Goal: Navigation & Orientation: Find specific page/section

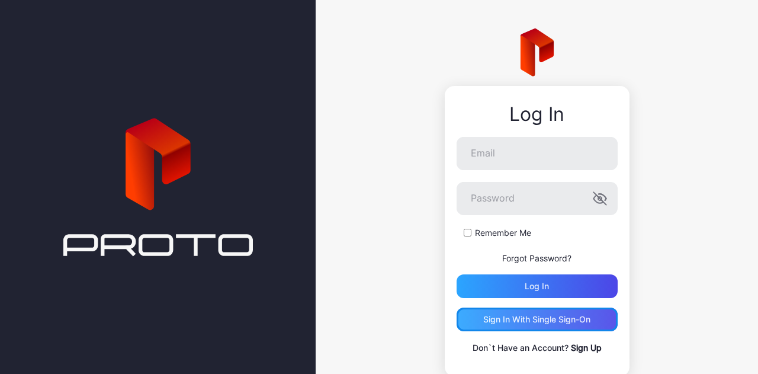
click at [539, 318] on div "Sign in With Single Sign-On" at bounding box center [537, 319] width 107 height 9
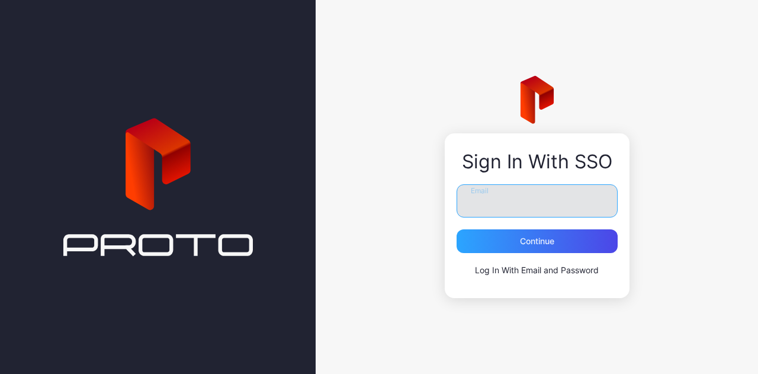
click at [501, 191] on input "Email" at bounding box center [537, 200] width 161 height 33
type input "**********"
click at [457, 229] on button "Continue" at bounding box center [537, 241] width 161 height 24
click at [500, 207] on input "Email" at bounding box center [537, 200] width 161 height 33
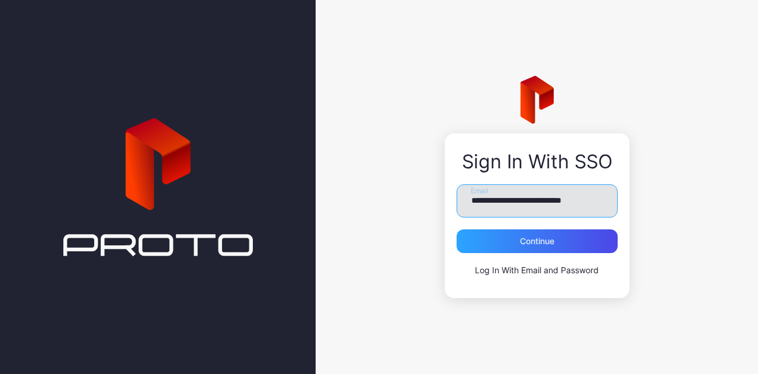
scroll to position [0, 2]
type input "**********"
click at [457, 229] on button "Continue" at bounding box center [537, 241] width 161 height 24
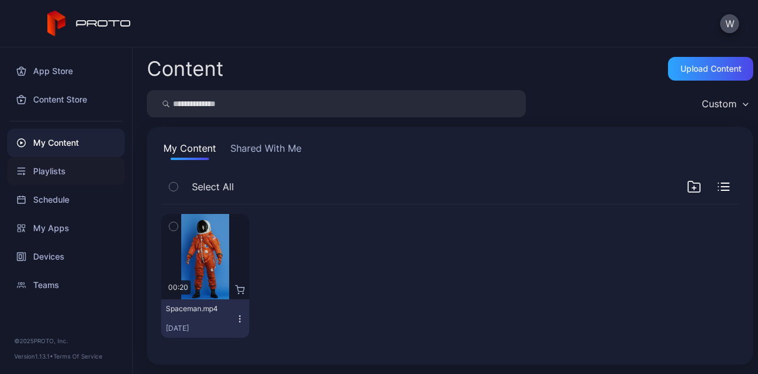
click at [43, 173] on div "Playlists" at bounding box center [66, 171] width 118 height 28
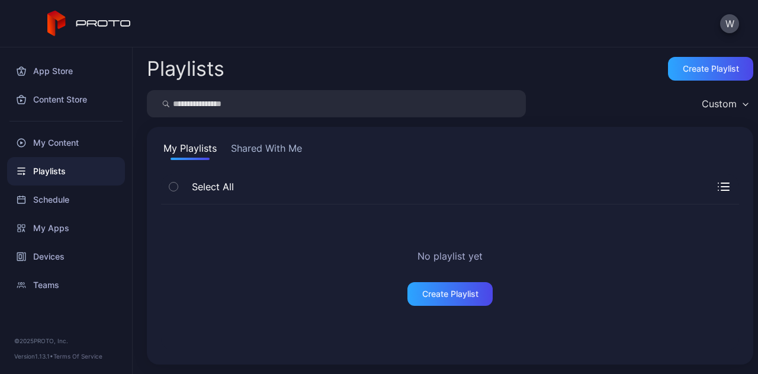
click at [271, 149] on button "Shared With Me" at bounding box center [267, 150] width 76 height 19
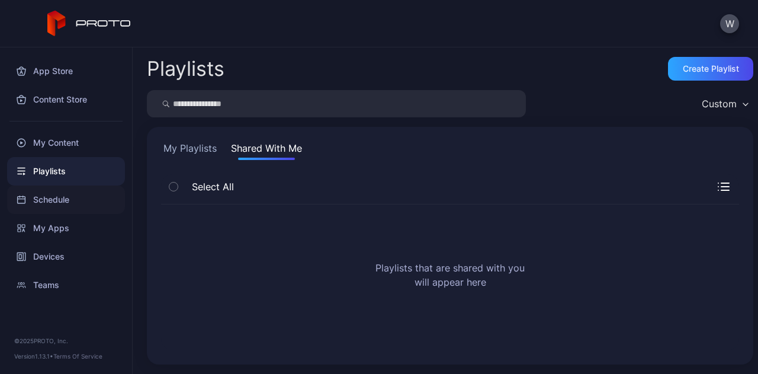
click at [40, 197] on div "Schedule" at bounding box center [66, 199] width 118 height 28
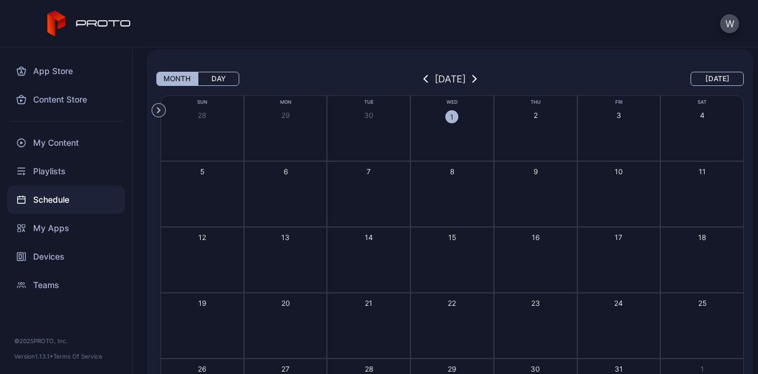
scroll to position [59, 0]
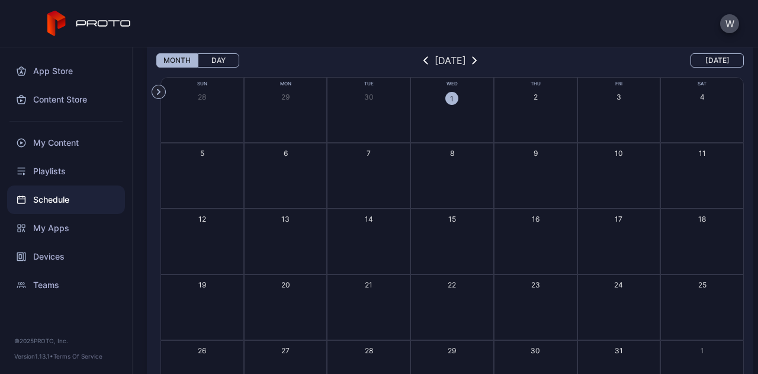
click at [446, 102] on div "1" at bounding box center [452, 98] width 13 height 13
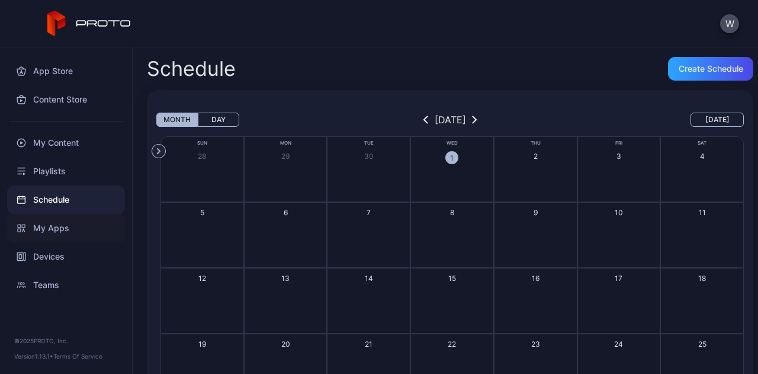
click at [79, 222] on div "My Apps" at bounding box center [66, 228] width 118 height 28
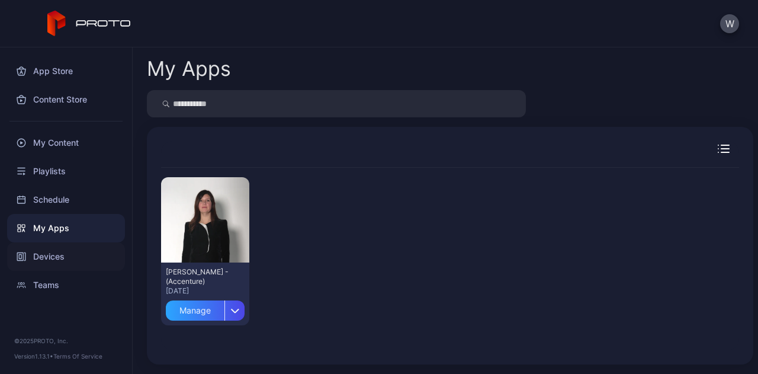
click at [58, 255] on div "Devices" at bounding box center [66, 256] width 118 height 28
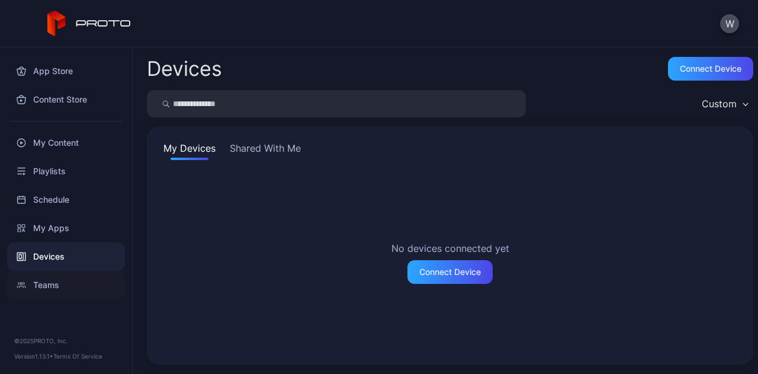
click at [57, 284] on div "Teams" at bounding box center [66, 285] width 118 height 28
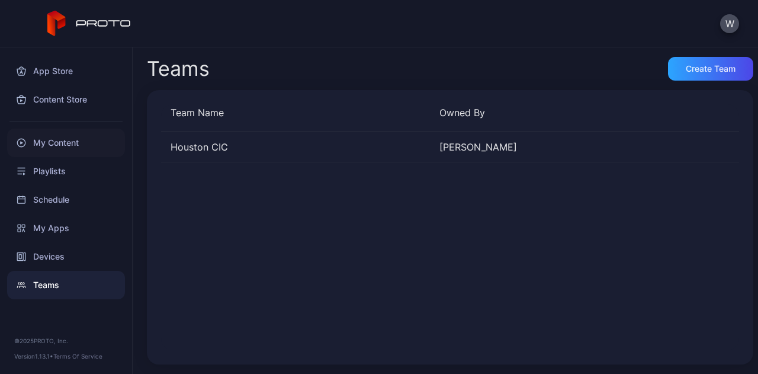
click at [60, 146] on div "My Content" at bounding box center [66, 143] width 118 height 28
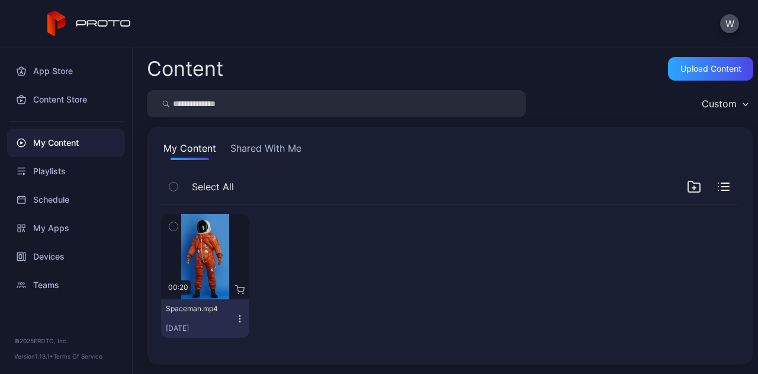
click at [257, 152] on button "Shared With Me" at bounding box center [266, 150] width 76 height 19
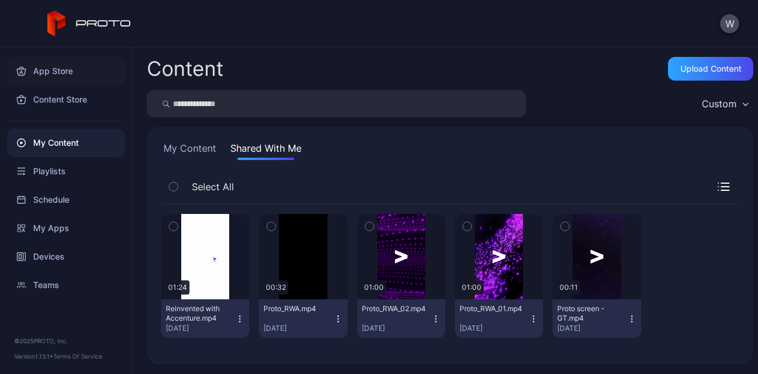
click at [71, 67] on div "App Store" at bounding box center [66, 71] width 118 height 28
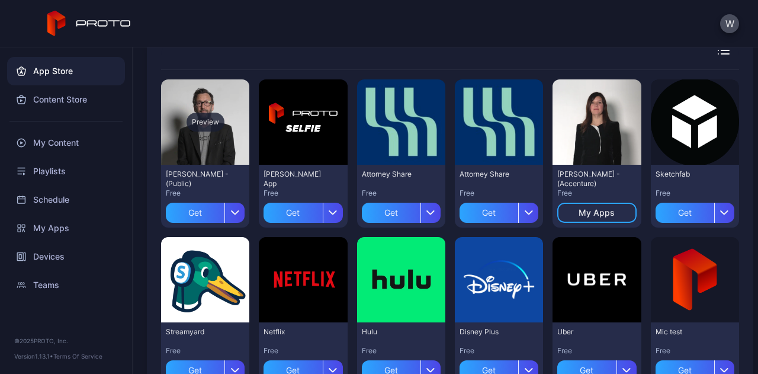
scroll to position [19, 0]
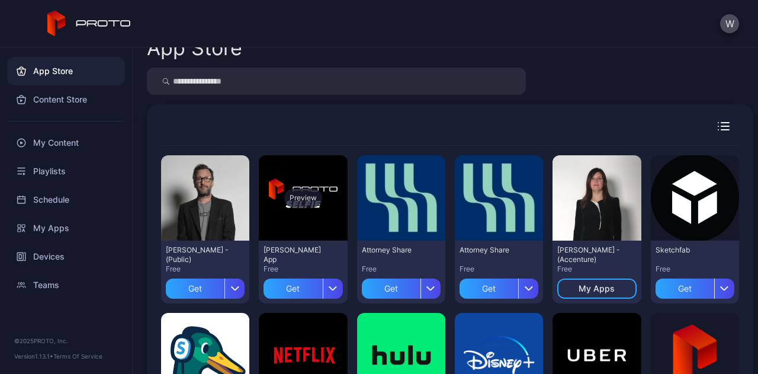
click at [309, 220] on div "Preview" at bounding box center [303, 197] width 88 height 85
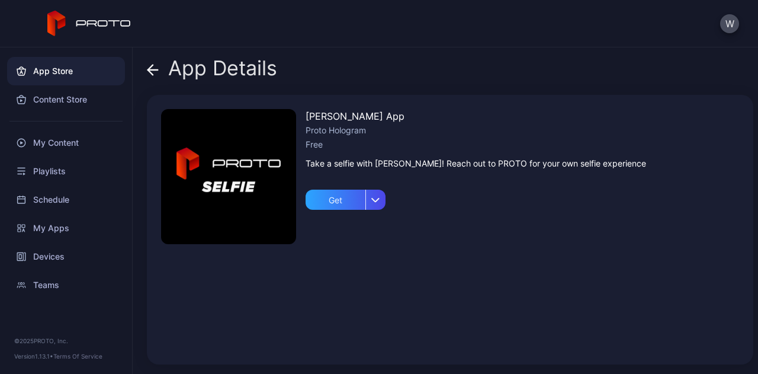
drag, startPoint x: 309, startPoint y: 220, endPoint x: 325, endPoint y: 293, distance: 75.2
click at [325, 293] on div "[PERSON_NAME] App Proto Hologram Free Take a selfie with [PERSON_NAME]! Reach o…" at bounding box center [476, 229] width 341 height 241
click at [55, 100] on div "Content Store" at bounding box center [66, 99] width 118 height 28
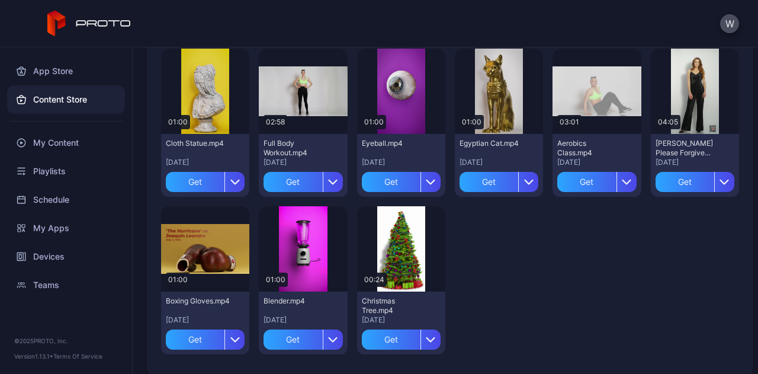
scroll to position [2174, 0]
